Goal: Task Accomplishment & Management: Complete application form

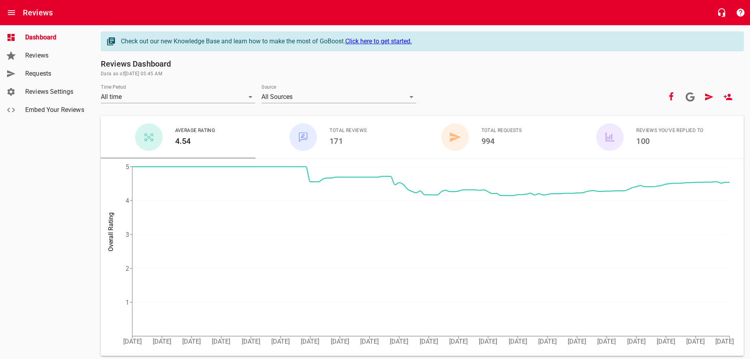
click at [45, 72] on span "Requests" at bounding box center [55, 73] width 60 height 9
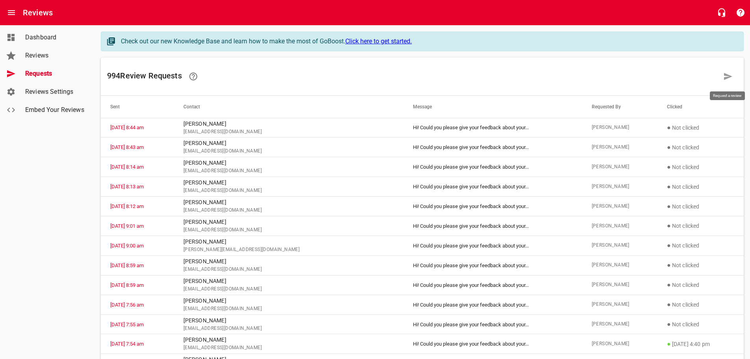
click at [726, 76] on icon at bounding box center [727, 76] width 9 height 9
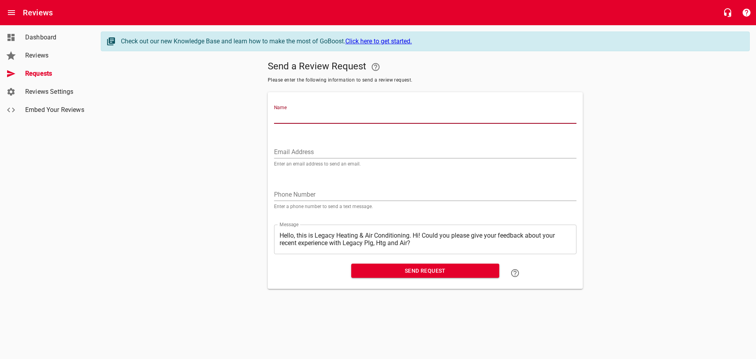
click at [280, 115] on input "Name" at bounding box center [425, 117] width 302 height 13
type input "b"
type input "[PERSON_NAME]"
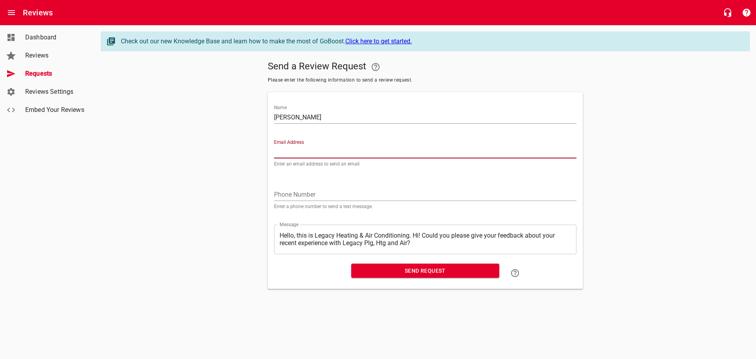
paste input "[EMAIL_ADDRESS][DOMAIN_NAME]"
type input "[EMAIL_ADDRESS][DOMAIN_NAME]"
click at [414, 235] on textarea "Hello, this is Legacy Heating & Air Conditioning. Hi! Could you please give you…" at bounding box center [425, 239] width 291 height 15
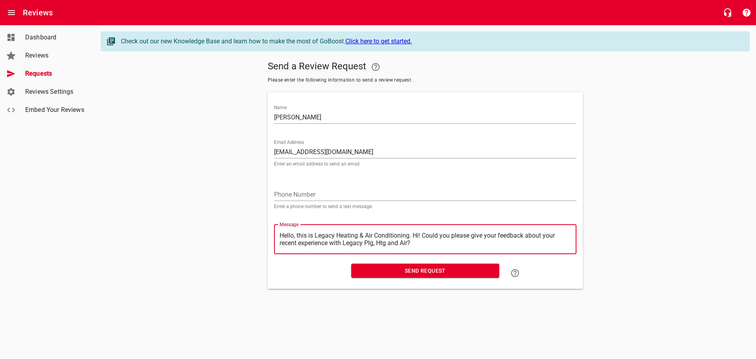
type textarea "Hello, this is Legacy Heating & Air Conditioning.Hi! Could you please give your…"
type textarea "Hello, this is Legacy Heating & Air ConditioningHi! Could you please give your …"
type textarea "Hello, this is Legacy Heating & Air ConditioninHi! Could you please give your f…"
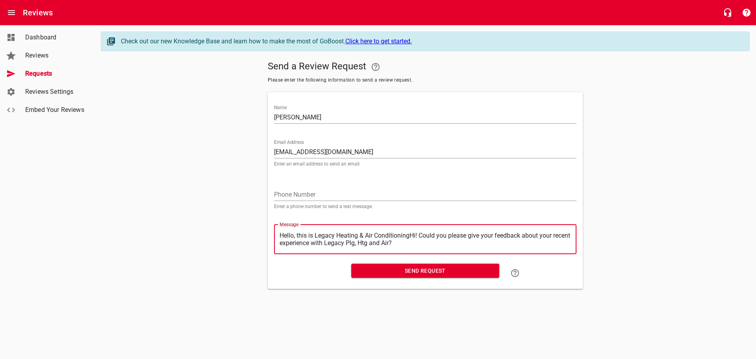
type textarea "Hello, this is Legacy Heating & Air ConditioninHi! Could you please give your f…"
type textarea "Hello, this is Legacy Heating & Air ConditioniHi! Could you please give your fe…"
type textarea "Hello, this is Legacy Heating & Air ConditionHi! Could you please give your fee…"
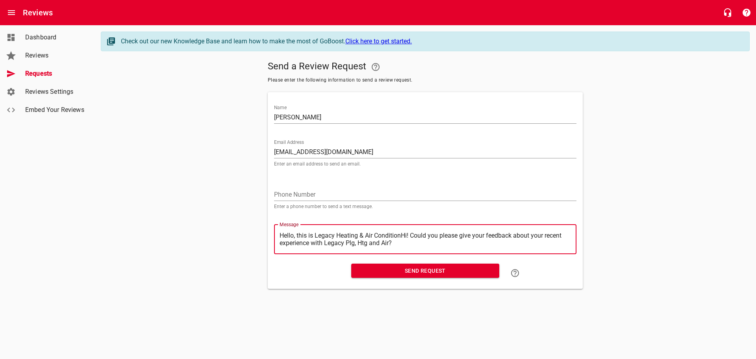
type textarea "Hello, this is Legacy Heating & Air ConditioHi! Could you please give your feed…"
type textarea "Hello, this is Legacy Heating & Air ConditiHi! Could you please give your feedb…"
type textarea "Hello, this is Legacy Heating & Air ConditHi! Could you please give your feedba…"
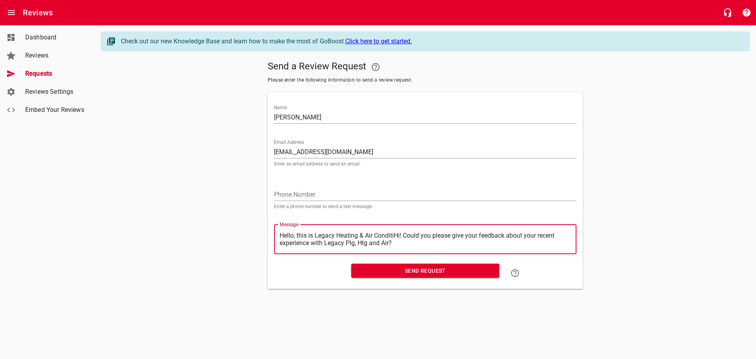
type textarea "Hello, this is Legacy Heating & Air ConditHi! Could you please give your feedba…"
type textarea "Hello, this is Legacy Heating & Air CondiHi! Could you please give your feedbac…"
type textarea "Hello, this is Legacy Heating & Air CondHi! Could you please give your feedback…"
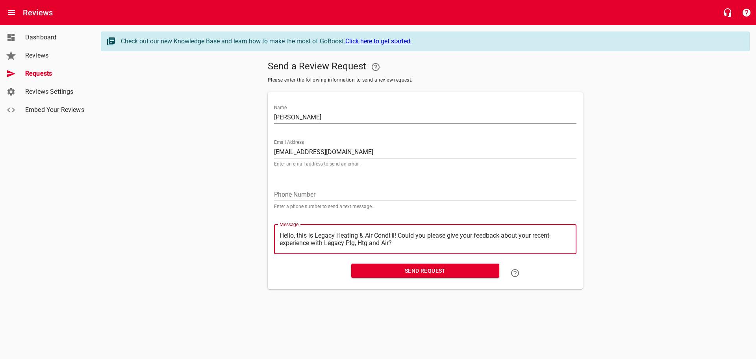
type textarea "Hello, this is Legacy Heating & Air ConHi! Could you please give your feedback …"
type textarea "Hello, this is Legacy Heating & Air CoHi! Could you please give your feedback a…"
type textarea "Hello, this is Legacy Heating & Air CHi! Could you please give your feedback ab…"
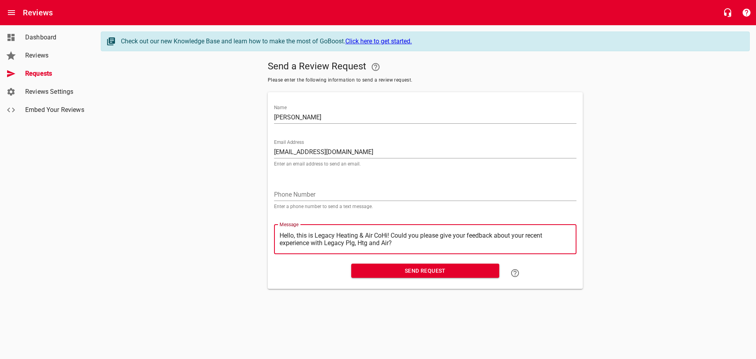
type textarea "Hello, this is Legacy Heating & Air CHi! Could you please give your feedback ab…"
type textarea "Hello, this is Legacy Heating & Air Hi! Could you please give your feedback abo…"
type textarea "Hello, this is Legacy Heating & AirHi! Could you please give your feedback abou…"
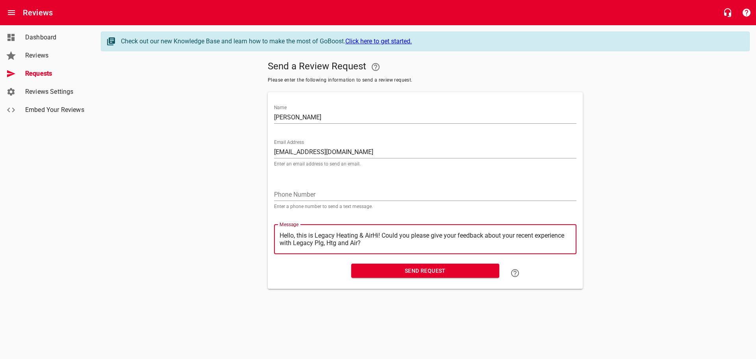
type textarea "Hello, this is Legacy Heating & AiHi! Could you please give your feedback about…"
type textarea "Hello, this is Legacy Heating & AHi! Could you please give your feedback about …"
type textarea "Hello, this is Legacy Heating & Hi! Could you please give your feedback about y…"
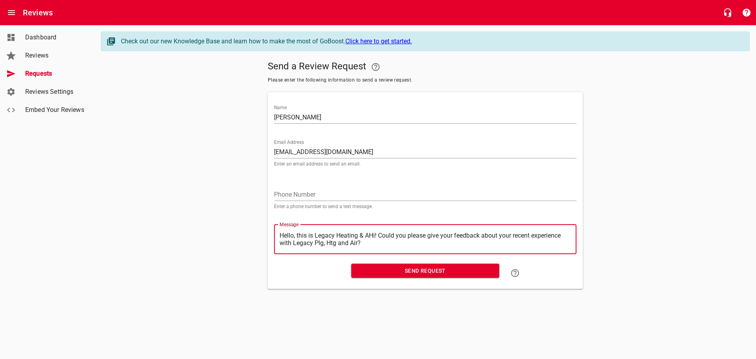
type textarea "Hello, this is Legacy Heating & Hi! Could you please give your feedback about y…"
type textarea "Hello, this is Legacy Heating &Hi! Could you please give your feedback about yo…"
type textarea "Hello, this is Legacy Heating Hi! Could you please give your feedback about you…"
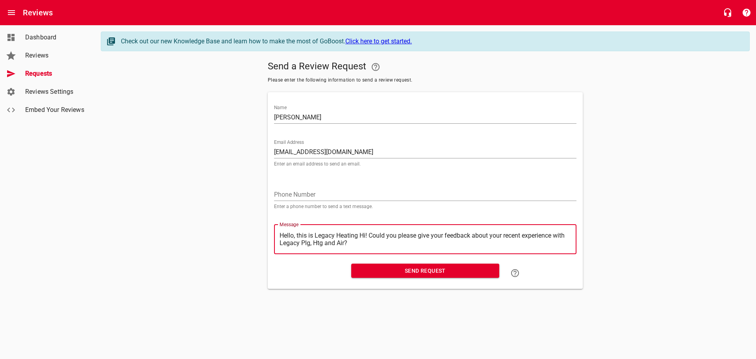
type textarea "Hello, this is Legacy HeatingHi! Could you please give your feedback about your…"
type textarea "Hello, this is Legacy HeatinHi! Could you please give your feedback about your …"
type textarea "Hello, this is Legacy HeatiHi! Could you please give your feedback about your r…"
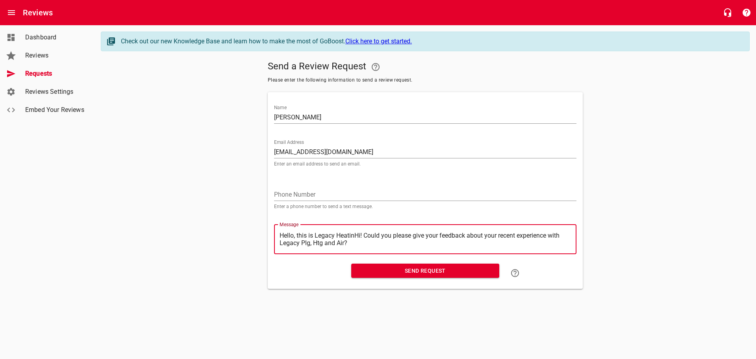
type textarea "Hello, this is Legacy HeatiHi! Could you please give your feedback about your r…"
type textarea "Hello, this is Legacy HeatHi! Could you please give your feedback about your re…"
type textarea "Hello, this is Legacy HeaHi! Could you please give your feedback about your rec…"
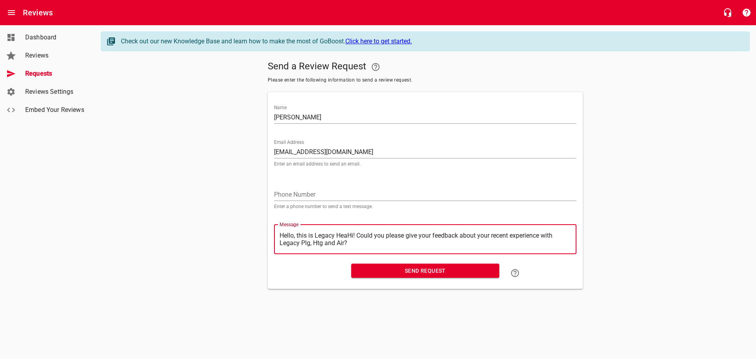
type textarea "Hello, this is Legacy HeHi! Could you please give your feedback about your rece…"
type textarea "Hello, this is Legacy HHi! Could you please give your feedback about your recen…"
type textarea "Hello, this is Legacy Hi! Could you please give your feedback about your recent…"
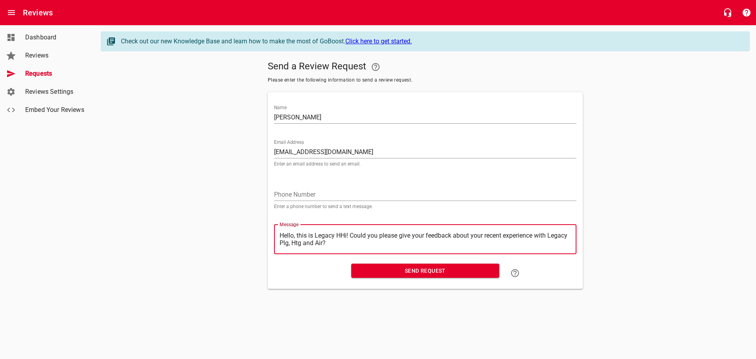
type textarea "Hello, this is Legacy Hi! Could you please give your feedback about your recent…"
type textarea "Hello, this is LegacyHi! Could you please give your feedback about your recent …"
type textarea "Hello, this is LegacHi! Could you please give your feedback about your recent e…"
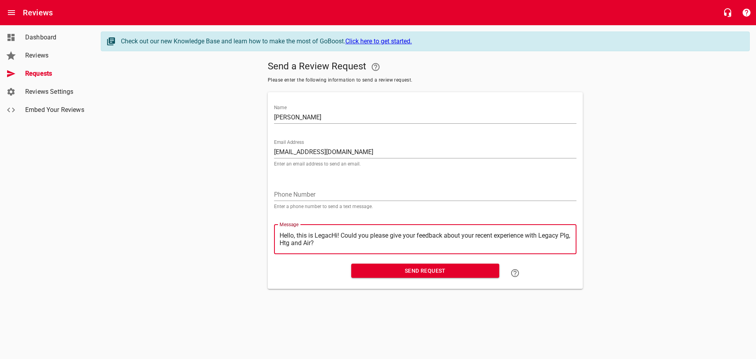
type textarea "Hello, this is LegaHi! Could you please give your feedback about your recent ex…"
type textarea "Hello, this is LegHi! Could you please give your feedback about your recent exp…"
type textarea "Hello, this is LeHi! Could you please give your feedback about your recent expe…"
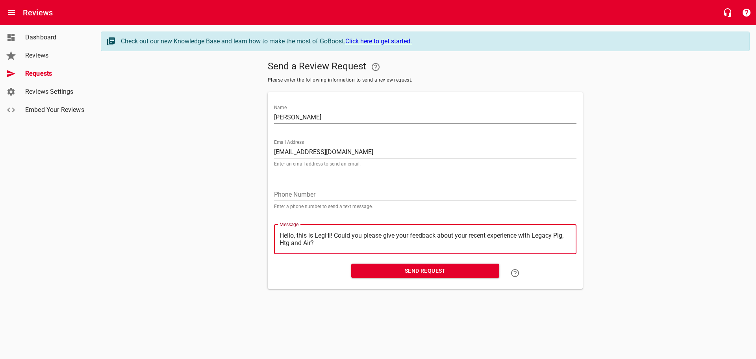
type textarea "Hello, this is LeHi! Could you please give your feedback about your recent expe…"
type textarea "Hello, this is LHi! Could you please give your feedback about your recent exper…"
type textarea "Hello, this is Hi! Could you please give your feedback about your recent experi…"
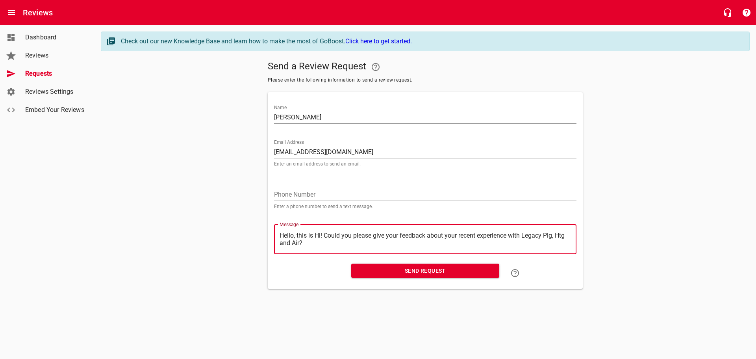
type textarea "Hello, this isHi! Could you please give your feedback about your recent experie…"
type textarea "Hello, this iHi! Could you please give your feedback about your recent experien…"
type textarea "Hello, this Hi! Could you please give your feedback about your recent experienc…"
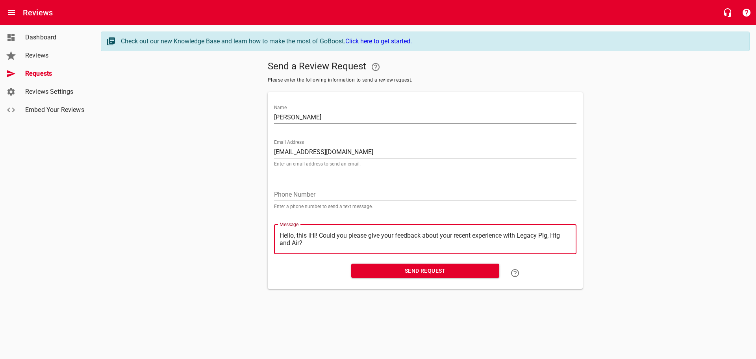
type textarea "Hello, this Hi! Could you please give your feedback about your recent experienc…"
type textarea "Hello, thisHi! Could you please give your feedback about your recent experience…"
type textarea "Hello, thiHi! Could you please give your feedback about your recent experience …"
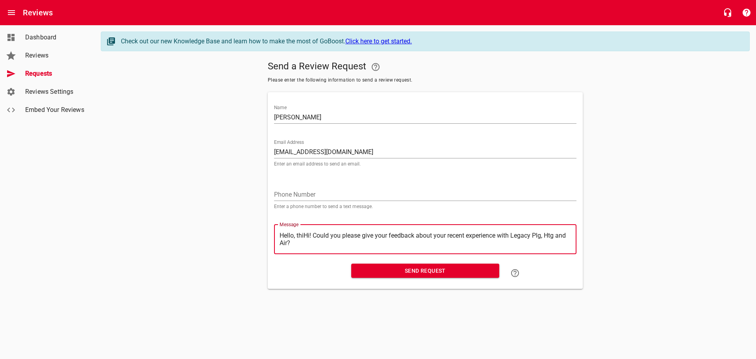
type textarea "Hello, thHi! Could you please give your feedback about your recent experience w…"
type textarea "Hello, tHi! Could you please give your feedback about your recent experience wi…"
type textarea "Hello, Hi! Could you please give your feedback about your recent experience wit…"
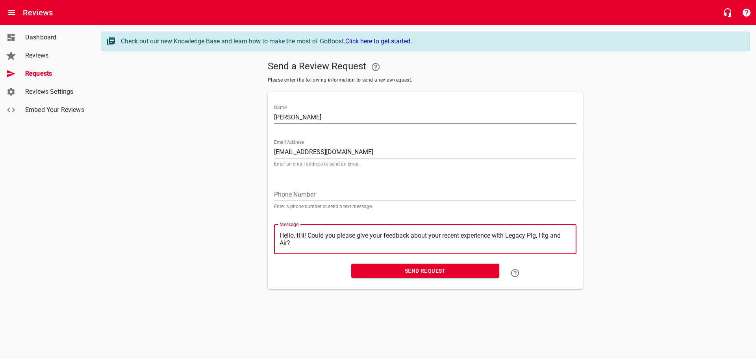
type textarea "Hello, Hi! Could you please give your feedback about your recent experience wit…"
type textarea "Hello,Hi! Could you please give your feedback about your recent experience with…"
type textarea "HelloHi! Could you please give your feedback about your recent experience with …"
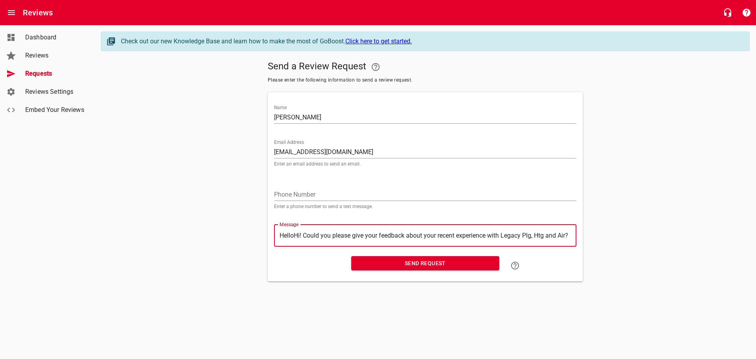
type textarea "HellHi! Could you please give your feedback about your recent experience with L…"
type textarea "HelHi! Could you please give your feedback about your recent experience with Le…"
type textarea "HeHi! Could you please give your feedback about your recent experience with Leg…"
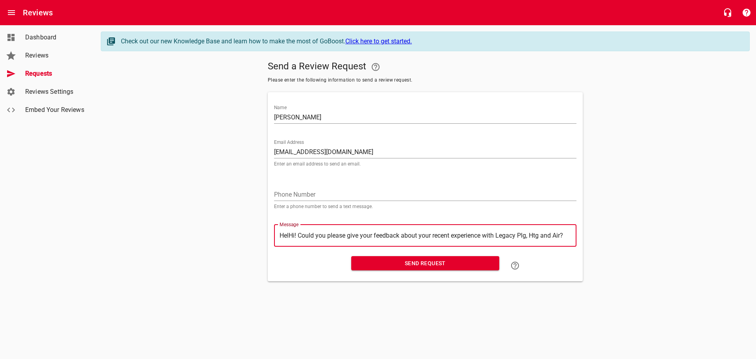
type textarea "HeHi! Could you please give your feedback about your recent experience with Leg…"
type textarea "HHi! Could you please give your feedback about your recent experience with Lega…"
type textarea "Hi! Could you please give your feedback about your recent experience with Legac…"
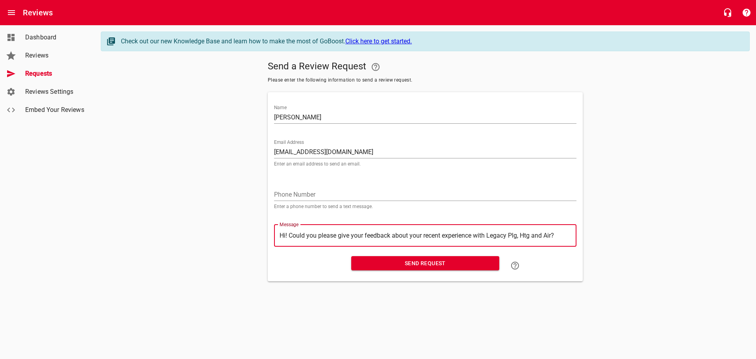
click at [419, 267] on span "Send Request" at bounding box center [425, 263] width 135 height 10
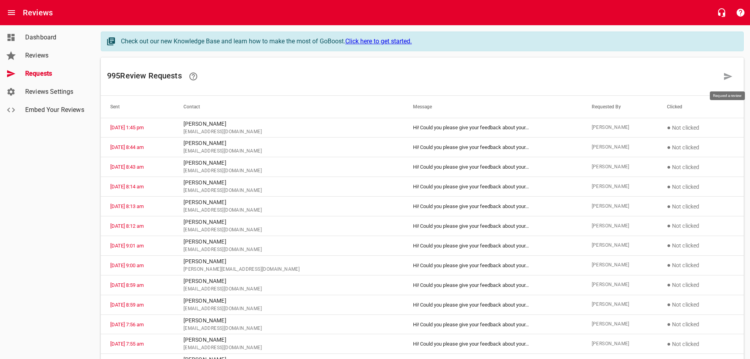
click at [727, 75] on icon at bounding box center [728, 76] width 8 height 7
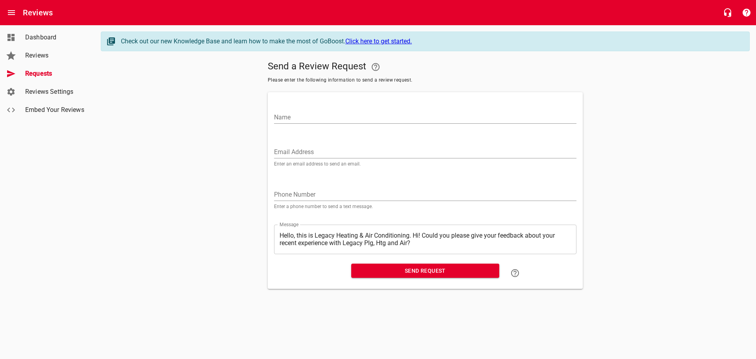
click at [291, 117] on input "Name" at bounding box center [425, 117] width 302 height 13
type input "[PERSON_NAME]"
paste input "[EMAIL_ADDRESS][DOMAIN_NAME]"
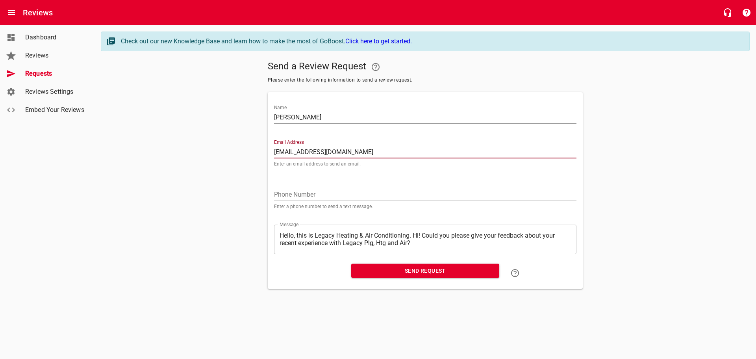
type input "[EMAIL_ADDRESS][DOMAIN_NAME]"
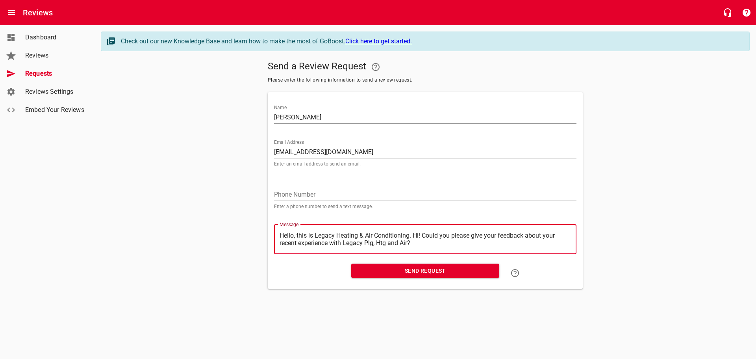
click at [414, 235] on textarea "Hello, this is Legacy Heating & Air Conditioning. Hi! Could you please give you…" at bounding box center [425, 239] width 291 height 15
type textarea "Hello, this is Legacy Heating & Air Conditioning.Hi! Could you please give your…"
type textarea "Hello, this is Legacy Heating & Air ConditioningHi! Could you please give your …"
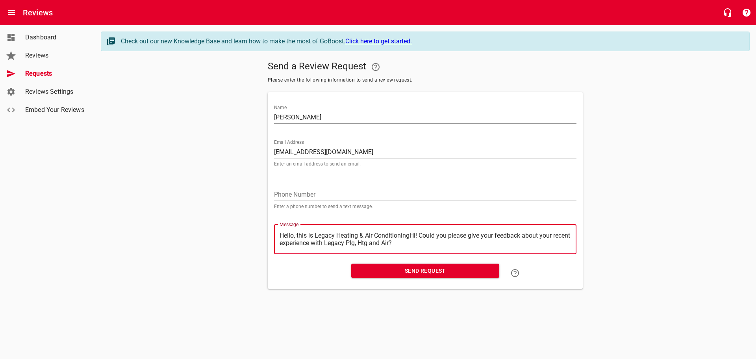
type textarea "Hello, this is Legacy Heating & Air ConditioninHi! Could you please give your f…"
type textarea "Hello, this is Legacy Heating & Air ConditioniHi! Could you please give your fe…"
type textarea "Hello, this is Legacy Heating & Air ConditionHi! Could you please give your fee…"
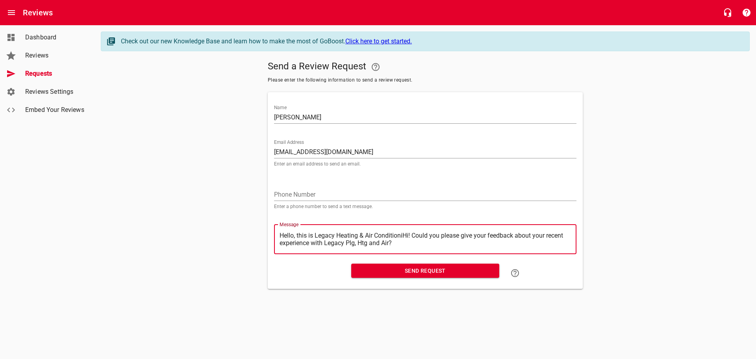
type textarea "Hello, this is Legacy Heating & Air ConditionHi! Could you please give your fee…"
type textarea "Hello, this is Legacy Heating & Air ConditioHi! Could you please give your feed…"
type textarea "Hello, this is Legacy Heating & Air ConditiHi! Could you please give your feedb…"
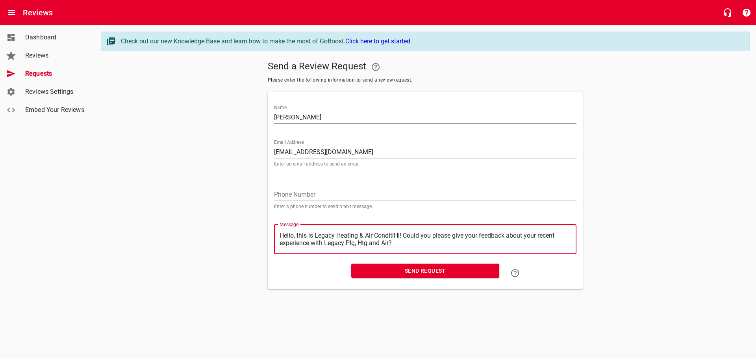
type textarea "Hello, this is Legacy Heating & Air ConditHi! Could you please give your feedba…"
type textarea "Hello, this is Legacy Heating & Air CondiHi! Could you please give your feedbac…"
type textarea "Hello, this is Legacy Heating & Air CondHi! Could you please give your feedback…"
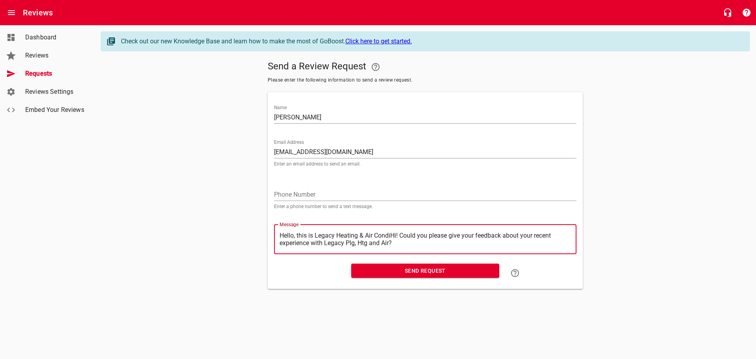
type textarea "Hello, this is Legacy Heating & Air CondHi! Could you please give your feedback…"
type textarea "Hello, this is Legacy Heating & Air ConHi! Could you please give your feedback …"
type textarea "Hello, this is Legacy Heating & Air CoHi! Could you please give your feedback a…"
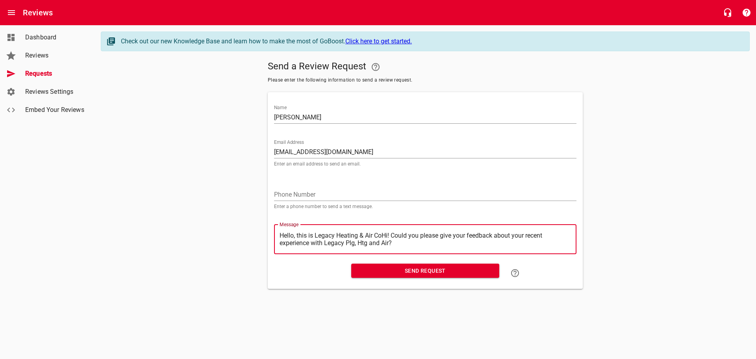
type textarea "Hello, this is Legacy Heating & Air CHi! Could you please give your feedback ab…"
type textarea "Hello, this is Legacy Heating & Air Hi! Could you please give your feedback abo…"
type textarea "Hello, this is Legacy Heating & AirHi! Could you please give your feedback abou…"
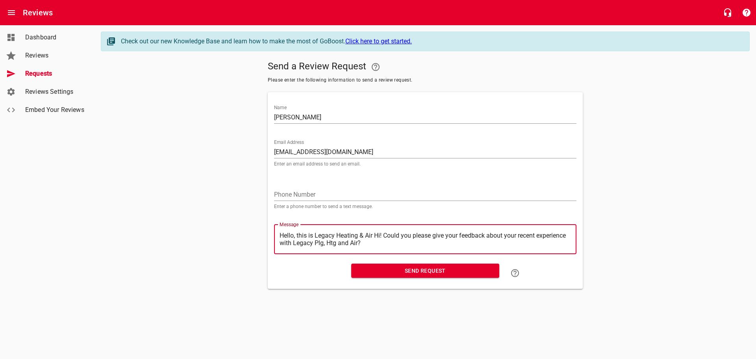
type textarea "Hello, this is Legacy Heating & AirHi! Could you please give your feedback abou…"
type textarea "Hello, this is Legacy Heating & AiHi! Could you please give your feedback about…"
type textarea "Hello, this is Legacy Heating & AHi! Could you please give your feedback about …"
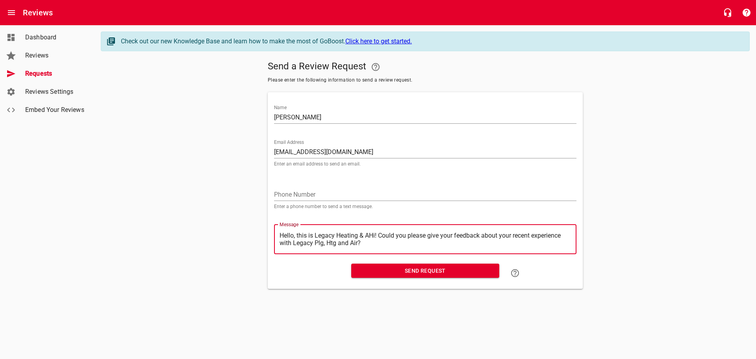
type textarea "Hello, this is Legacy Heating & Hi! Could you please give your feedback about y…"
type textarea "Hello, this is Legacy Heating &Hi! Could you please give your feedback about yo…"
type textarea "Hello, this is Legacy Heating Hi! Could you please give your feedback about you…"
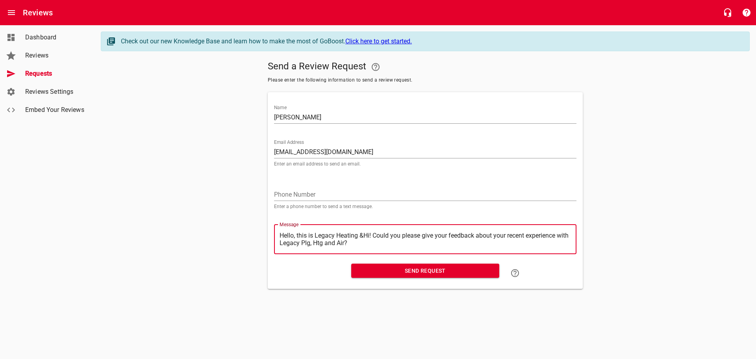
type textarea "Hello, this is Legacy Heating Hi! Could you please give your feedback about you…"
type textarea "Hello, this is Legacy HeatingHi! Could you please give your feedback about your…"
type textarea "Hello, this is Legacy HeatinHi! Could you please give your feedback about your …"
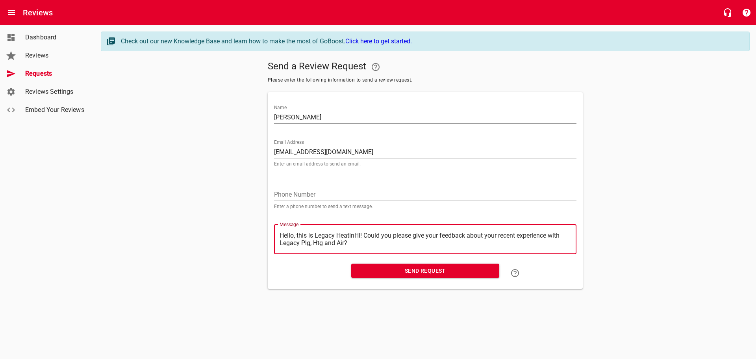
type textarea "Hello, this is Legacy HeatiHi! Could you please give your feedback about your r…"
type textarea "Hello, this is Legacy HeatHi! Could you please give your feedback about your re…"
type textarea "Hello, this is Legacy HeaHi! Could you please give your feedback about your rec…"
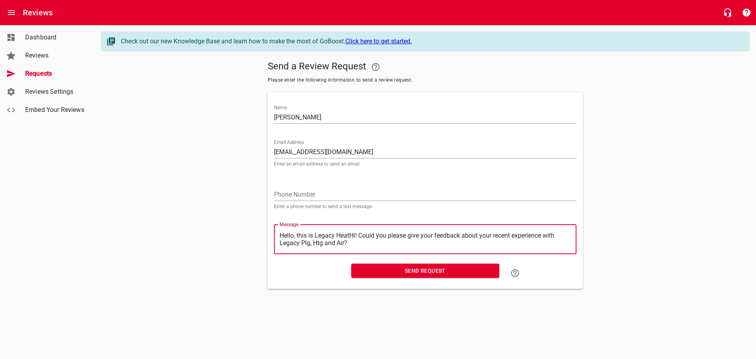
type textarea "Hello, this is Legacy HeaHi! Could you please give your feedback about your rec…"
type textarea "Hello, this is Legacy HeHi! Could you please give your feedback about your rece…"
type textarea "Hello, this is Legacy HHi! Could you please give your feedback about your recen…"
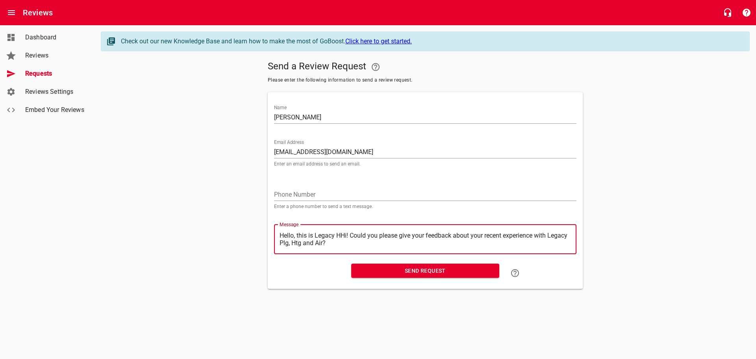
type textarea "Hello, this is Legacy Hi! Could you please give your feedback about your recent…"
type textarea "Hello, this is LegacyHi! Could you please give your feedback about your recent …"
type textarea "Hello, this is LegacHi! Could you please give your feedback about your recent e…"
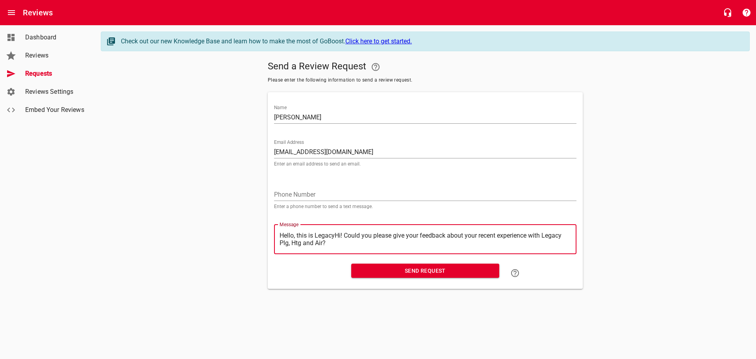
type textarea "Hello, this is LegacHi! Could you please give your feedback about your recent e…"
type textarea "Hello, this is LegaHi! Could you please give your feedback about your recent ex…"
type textarea "Hello, this is LegHi! Could you please give your feedback about your recent exp…"
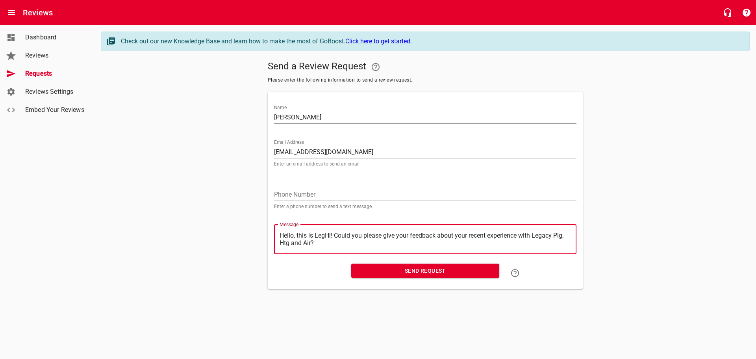
type textarea "Hello, this is LeHi! Could you please give your feedback about your recent expe…"
type textarea "Hello, this is LHi! Could you please give your feedback about your recent exper…"
type textarea "Hello, this is Hi! Could you please give your feedback about your recent experi…"
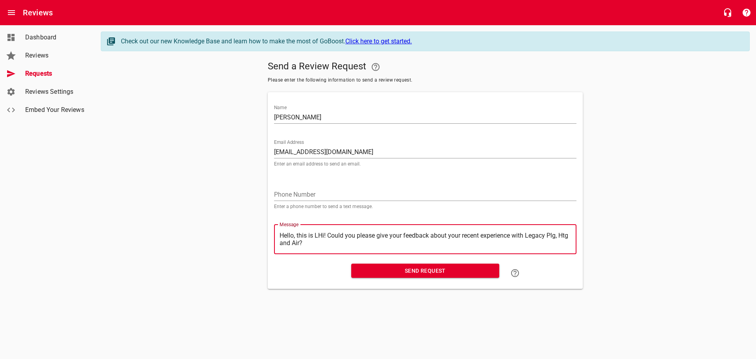
type textarea "Hello, this is Hi! Could you please give your feedback about your recent experi…"
type textarea "Hello, this isHi! Could you please give your feedback about your recent experie…"
type textarea "Hello, this iHi! Could you please give your feedback about your recent experien…"
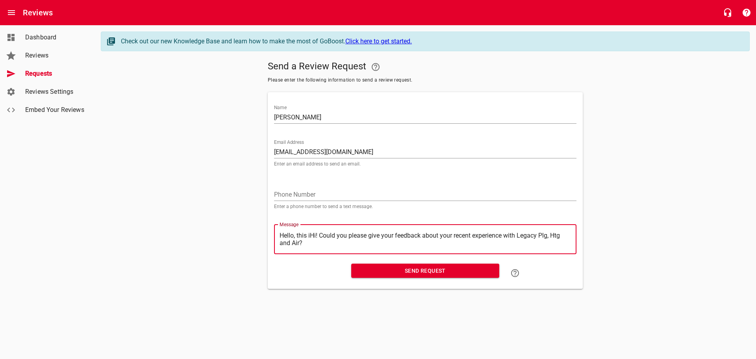
type textarea "Hello, this Hi! Could you please give your feedback about your recent experienc…"
type textarea "Hello, thisHi! Could you please give your feedback about your recent experience…"
type textarea "Hello, thiHi! Could you please give your feedback about your recent experience …"
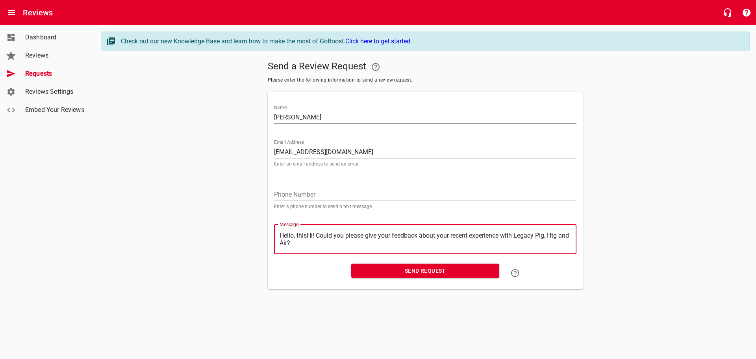
type textarea "Hello, thiHi! Could you please give your feedback about your recent experience …"
type textarea "Hello, thHi! Could you please give your feedback about your recent experience w…"
type textarea "Hello, tHi! Could you please give your feedback about your recent experience wi…"
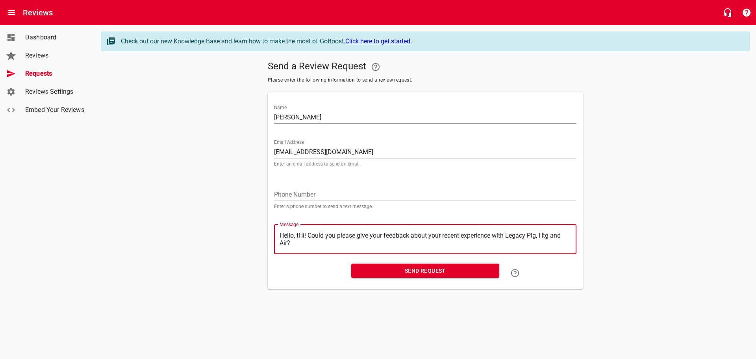
type textarea "Hello, Hi! Could you please give your feedback about your recent experience wit…"
type textarea "Hello,Hi! Could you please give your feedback about your recent experience with…"
type textarea "HelloHi! Could you please give your feedback about your recent experience with …"
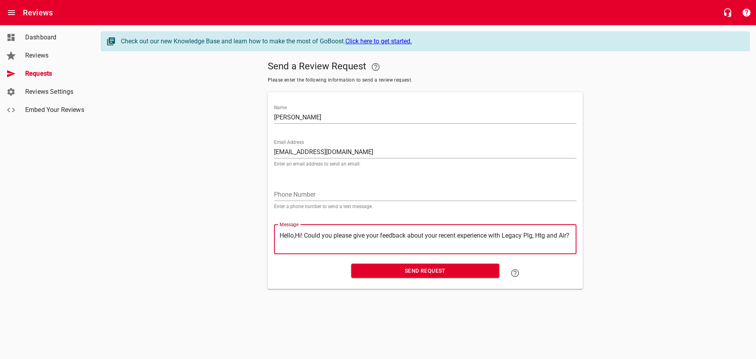
type textarea "HelloHi! Could you please give your feedback about your recent experience with …"
type textarea "HellHi! Could you please give your feedback about your recent experience with L…"
type textarea "HelHi! Could you please give your feedback about your recent experience with Le…"
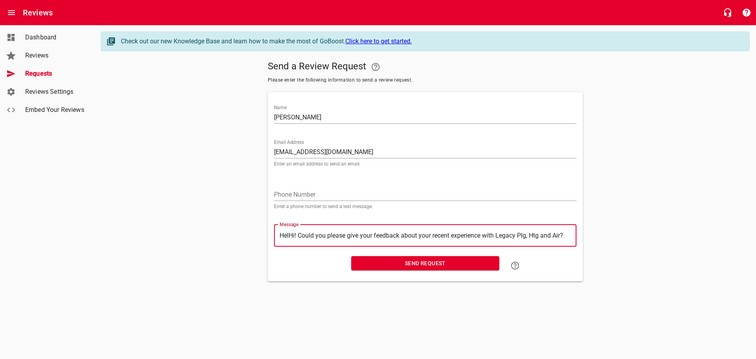
type textarea "HeHi! Could you please give your feedback about your recent experience with Leg…"
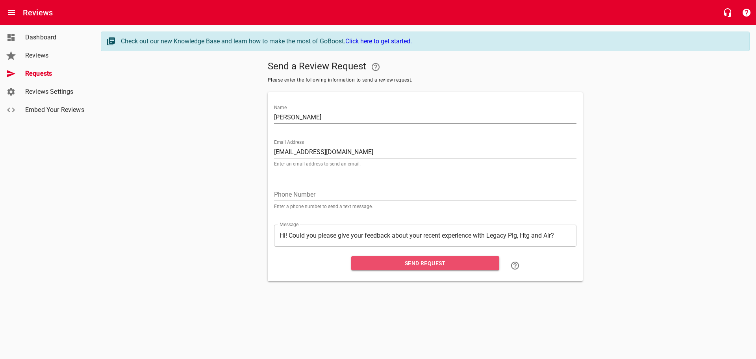
click at [420, 260] on span "Send Request" at bounding box center [425, 263] width 135 height 10
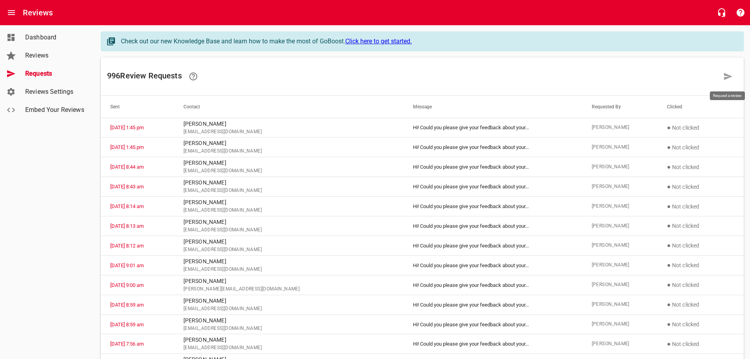
click at [728, 78] on icon at bounding box center [728, 76] width 8 height 7
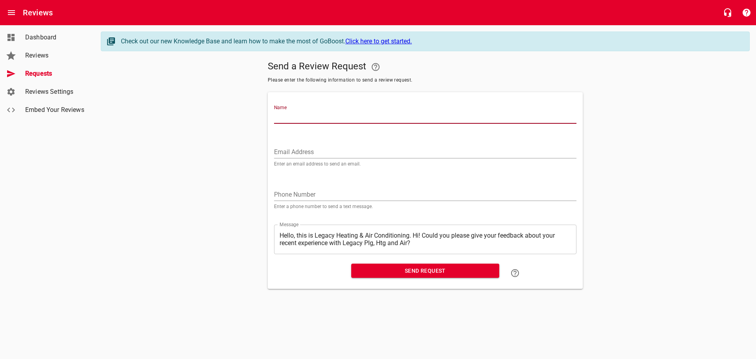
click at [291, 120] on input "Name" at bounding box center [425, 117] width 302 height 13
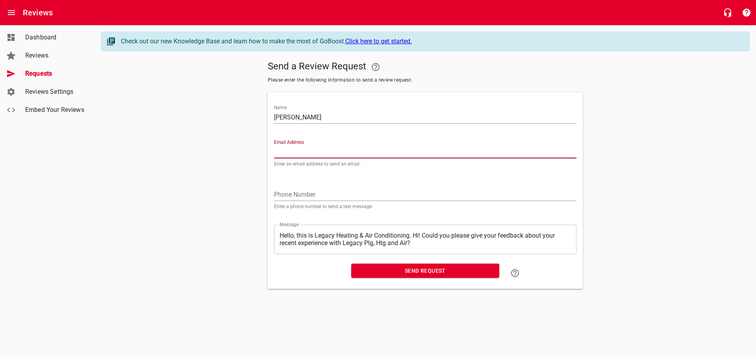
paste input "[EMAIL_ADDRESS][DOMAIN_NAME]"
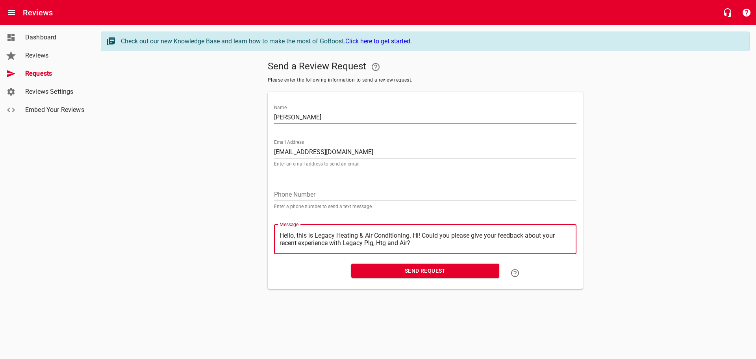
click at [413, 234] on textarea "Hello, this is Legacy Heating & Air Conditioning. Hi! Could you please give you…" at bounding box center [425, 239] width 291 height 15
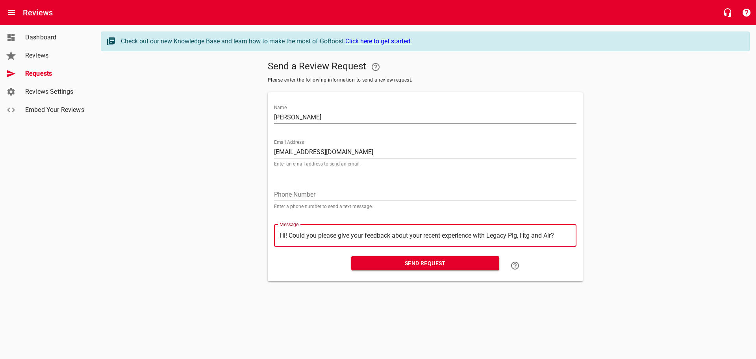
click at [426, 261] on span "Send Request" at bounding box center [425, 263] width 135 height 10
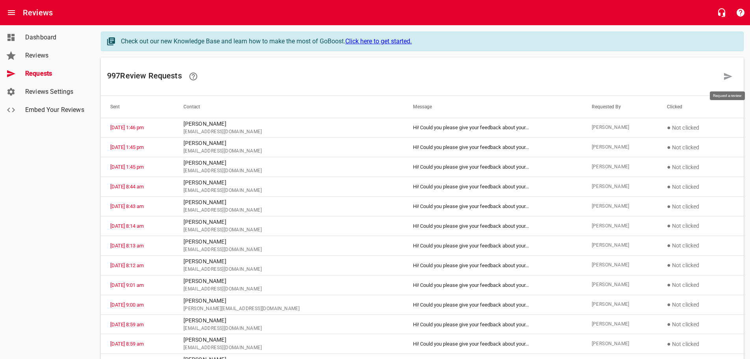
click at [727, 77] on icon at bounding box center [728, 76] width 8 height 7
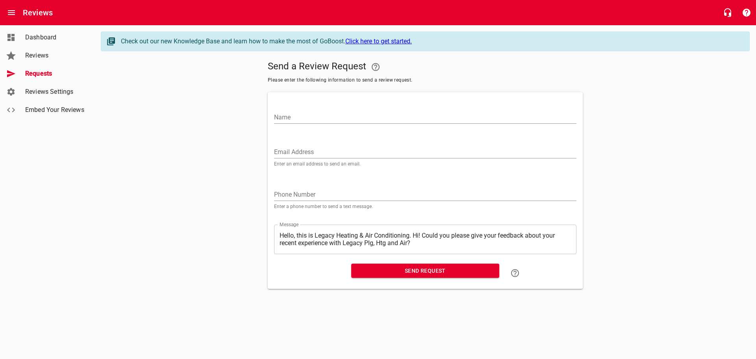
click at [289, 115] on input "Name" at bounding box center [425, 117] width 302 height 13
paste input "[EMAIL_ADDRESS][DOMAIN_NAME]"
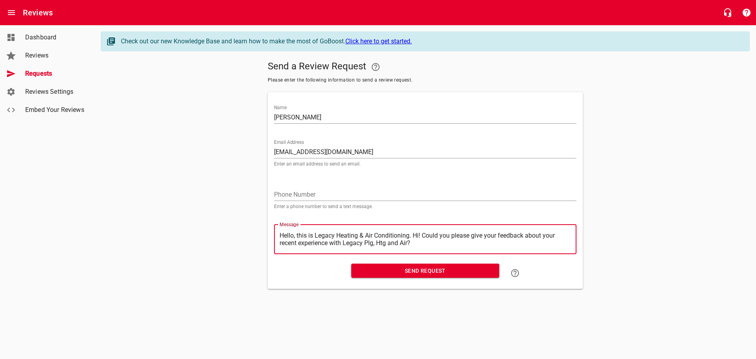
click at [415, 233] on textarea "Hello, this is Legacy Heating & Air Conditioning. Hi! Could you please give you…" at bounding box center [425, 239] width 291 height 15
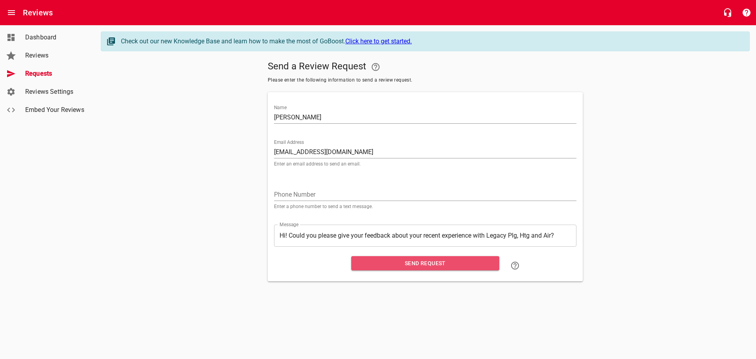
click at [422, 263] on span "Send Request" at bounding box center [425, 263] width 135 height 10
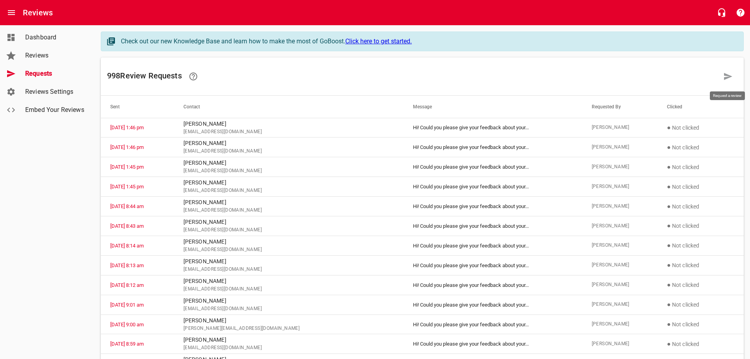
click at [727, 74] on icon at bounding box center [728, 76] width 8 height 7
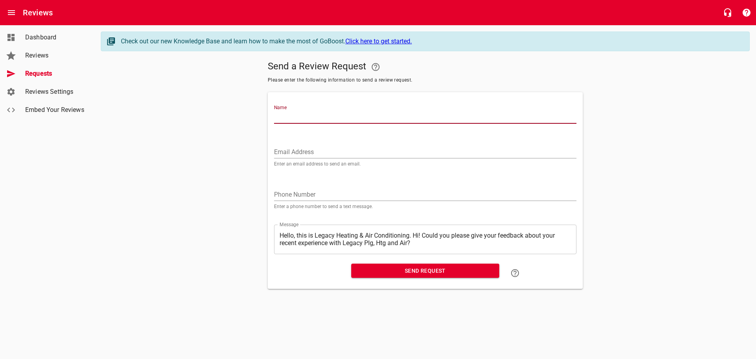
click at [280, 113] on input "Name" at bounding box center [425, 117] width 302 height 13
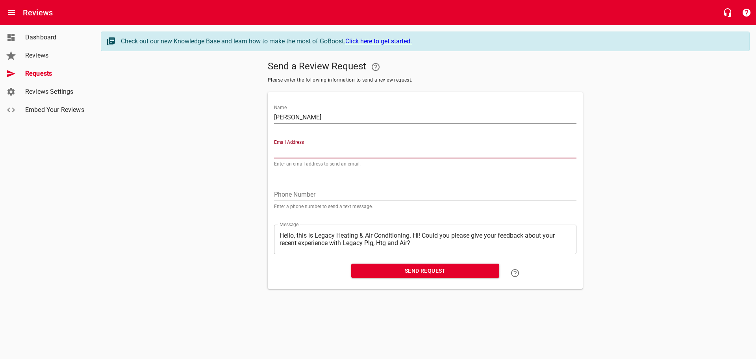
paste input "[EMAIL_ADDRESS][DOMAIN_NAME]"
click at [414, 236] on textarea "Hello, this is Legacy Heating & Air Conditioning. Hi! Could you please give you…" at bounding box center [425, 239] width 291 height 15
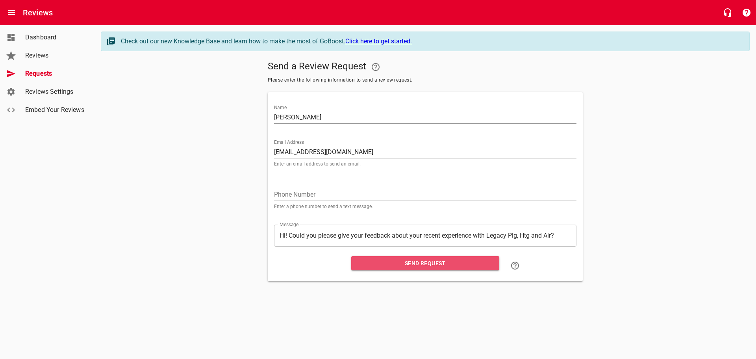
click at [414, 263] on span "Send Request" at bounding box center [425, 263] width 135 height 10
